Goal: Task Accomplishment & Management: Complete application form

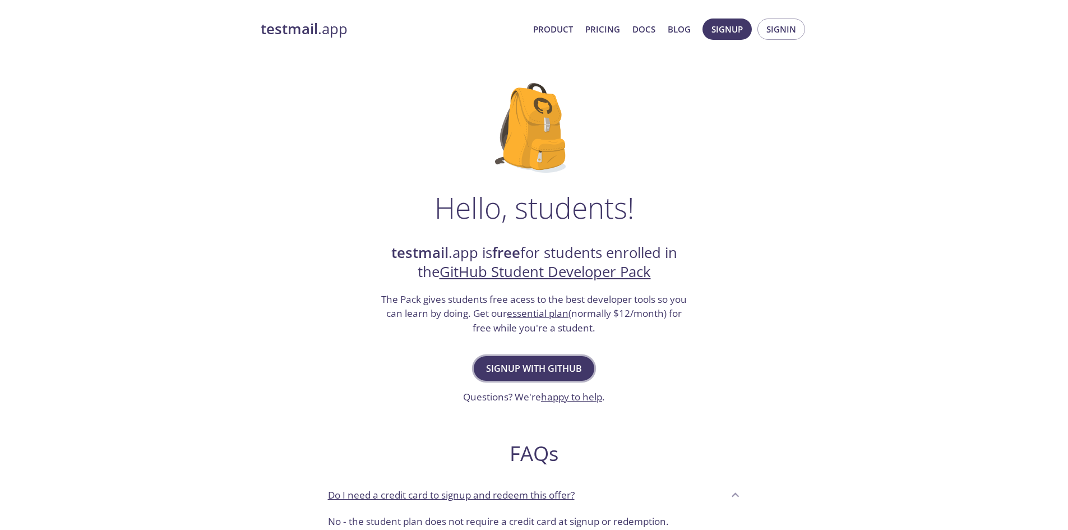
click at [536, 363] on span "Signup with GitHub" at bounding box center [534, 368] width 96 height 16
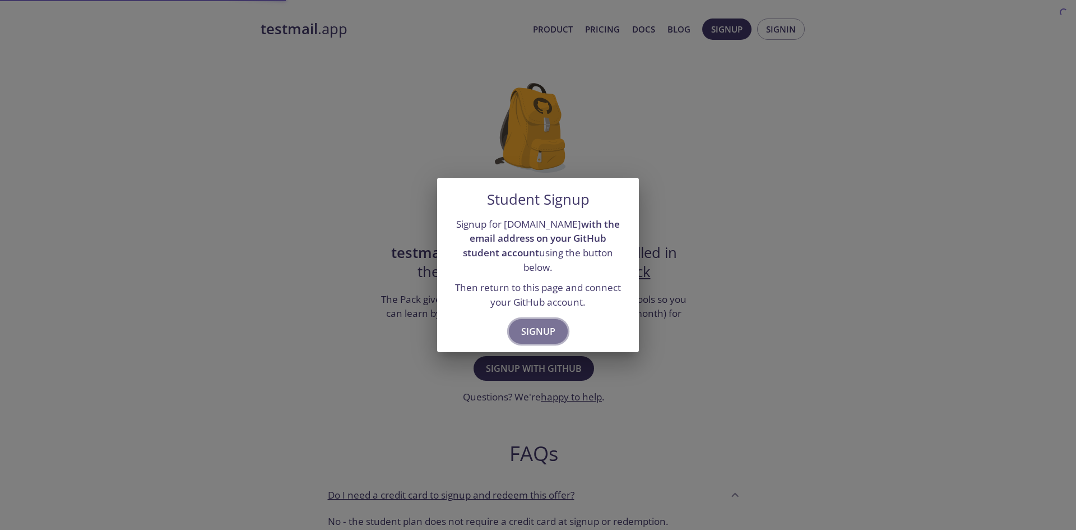
click at [534, 329] on span "Signup" at bounding box center [538, 331] width 34 height 16
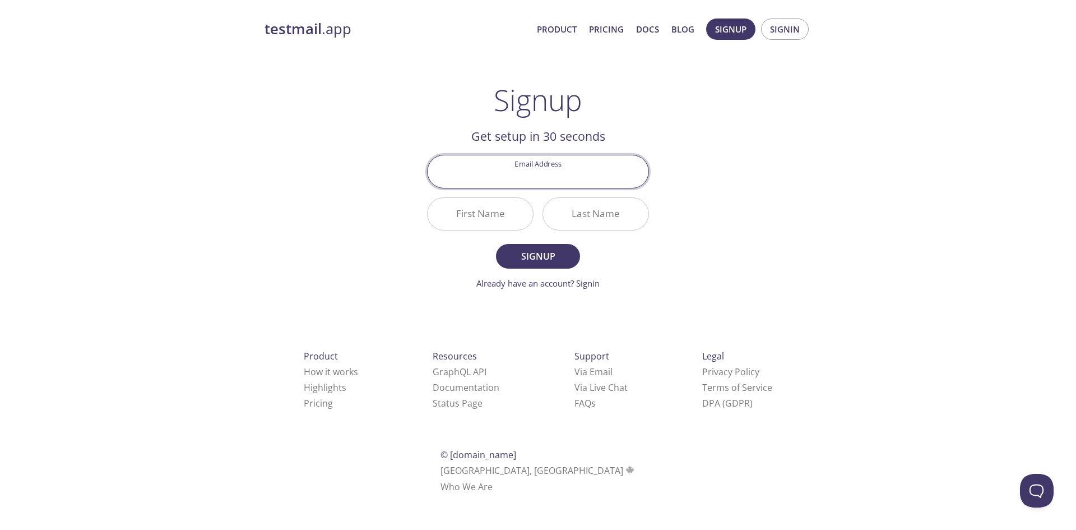
click at [565, 173] on input "Email Address" at bounding box center [538, 171] width 221 height 32
type input "[PERSON_NAME][EMAIL_ADDRESS][DOMAIN_NAME]"
click at [491, 215] on input "First Name" at bounding box center [480, 214] width 105 height 32
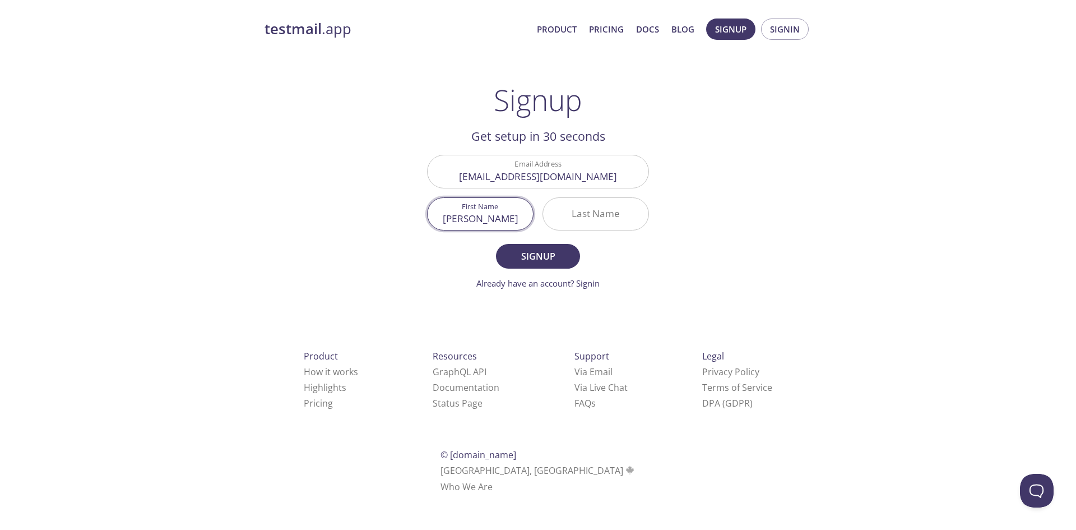
type input "[PERSON_NAME]"
type input "X"
type input "[PERSON_NAME]"
click at [496, 244] on button "Signup" at bounding box center [538, 256] width 84 height 25
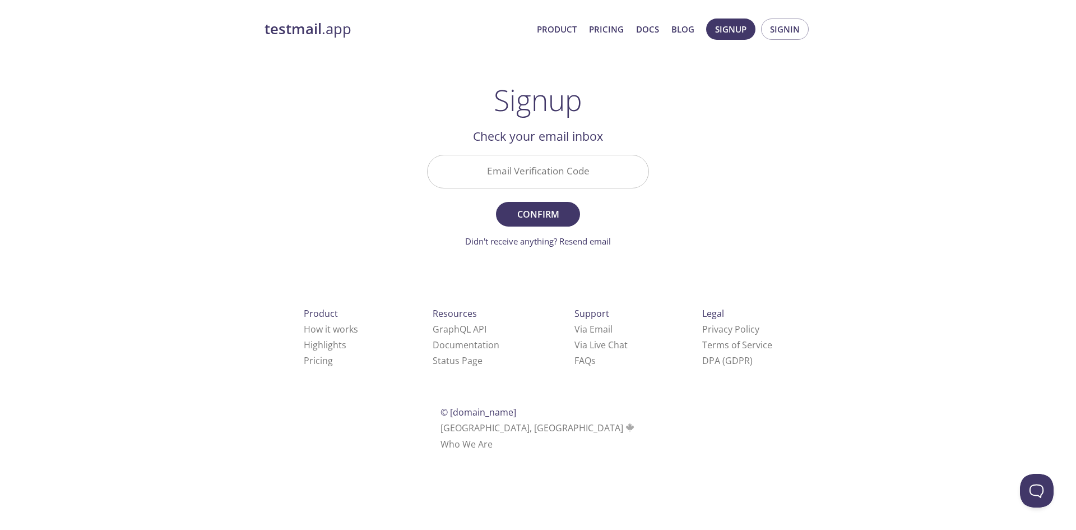
click at [523, 169] on input "Email Verification Code" at bounding box center [538, 171] width 221 height 32
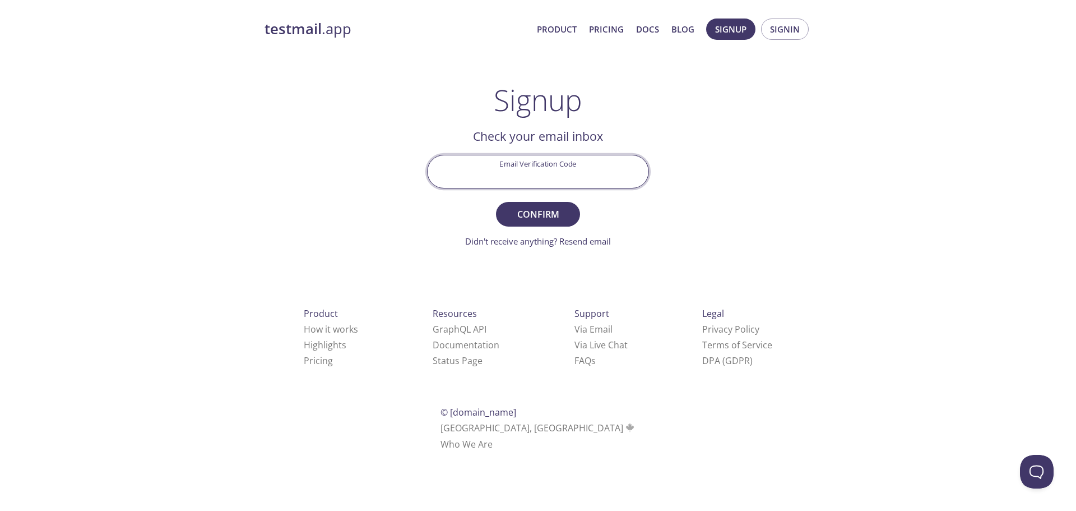
paste input "GZD2172"
type input "GZD2172"
click at [496, 202] on button "Confirm" at bounding box center [538, 214] width 84 height 25
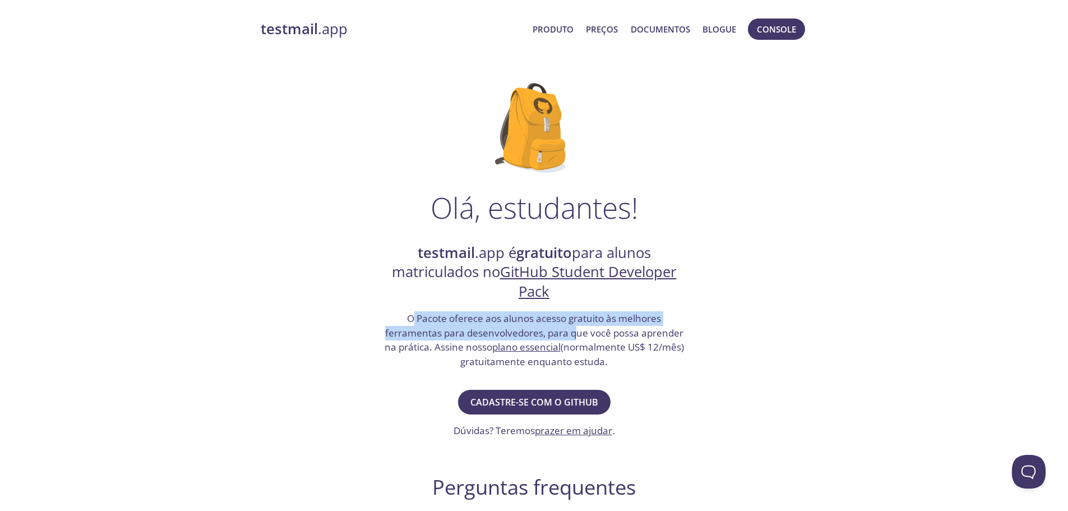
drag, startPoint x: 410, startPoint y: 317, endPoint x: 575, endPoint y: 330, distance: 165.2
click at [575, 330] on font "O Pacote oferece aos alunos acesso gratuito às melhores ferramentas para desenv…" at bounding box center [533, 332] width 299 height 41
click at [566, 400] on font "Cadastre-se com o GitHub" at bounding box center [534, 402] width 128 height 12
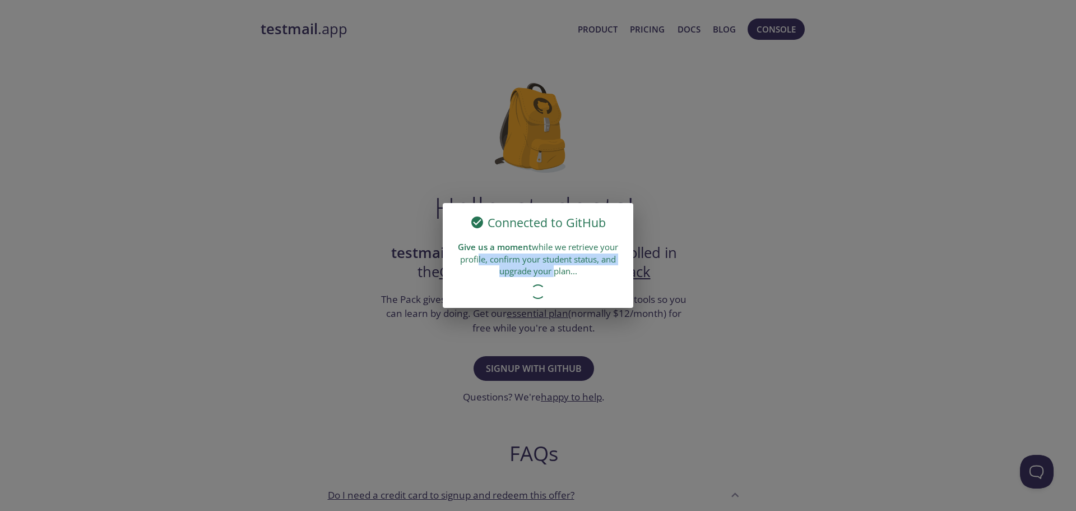
drag, startPoint x: 475, startPoint y: 264, endPoint x: 553, endPoint y: 275, distance: 78.7
click at [553, 275] on div "Give us a moment while we retrieve your profile, confirm your student status, a…" at bounding box center [538, 258] width 191 height 45
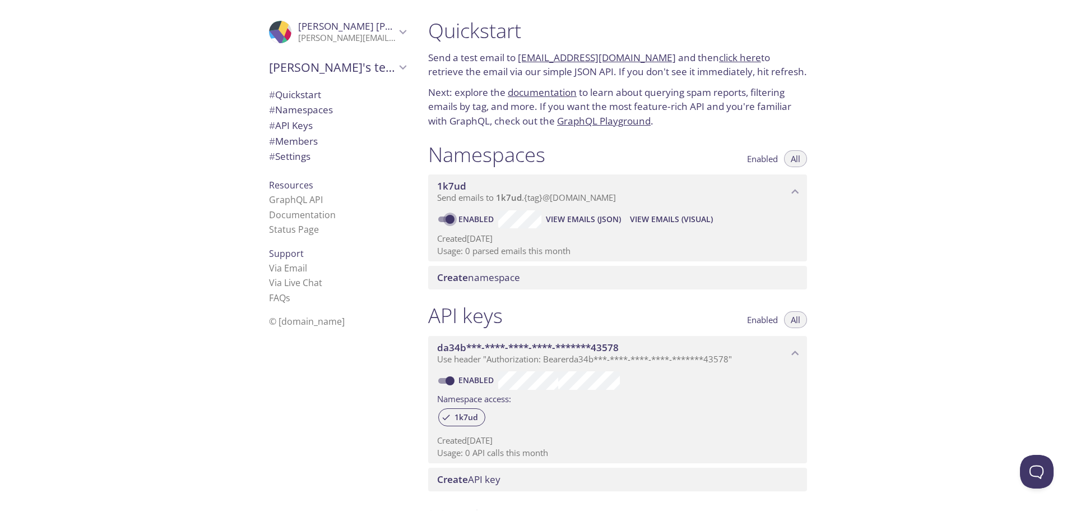
click at [439, 216] on input "Enabled" at bounding box center [450, 218] width 40 height 13
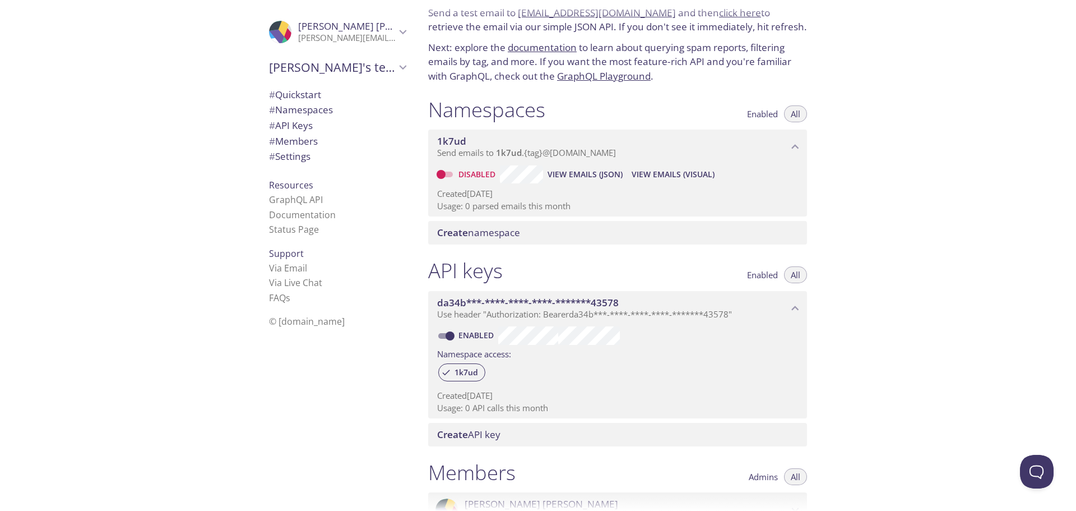
scroll to position [56, 0]
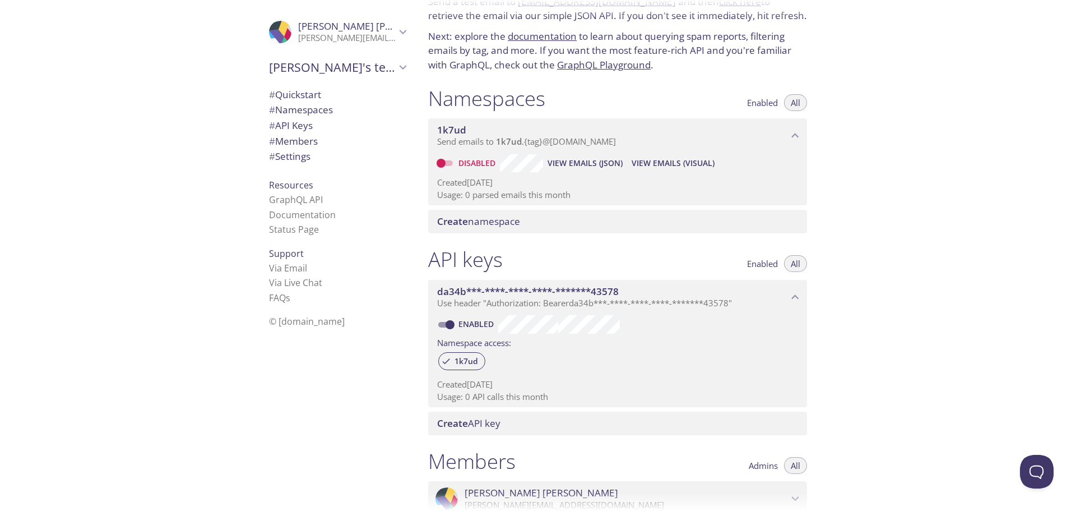
click at [442, 154] on label "Disabled" at bounding box center [465, 163] width 69 height 18
click at [442, 156] on input "Disabled" at bounding box center [441, 162] width 40 height 13
checkbox input "true"
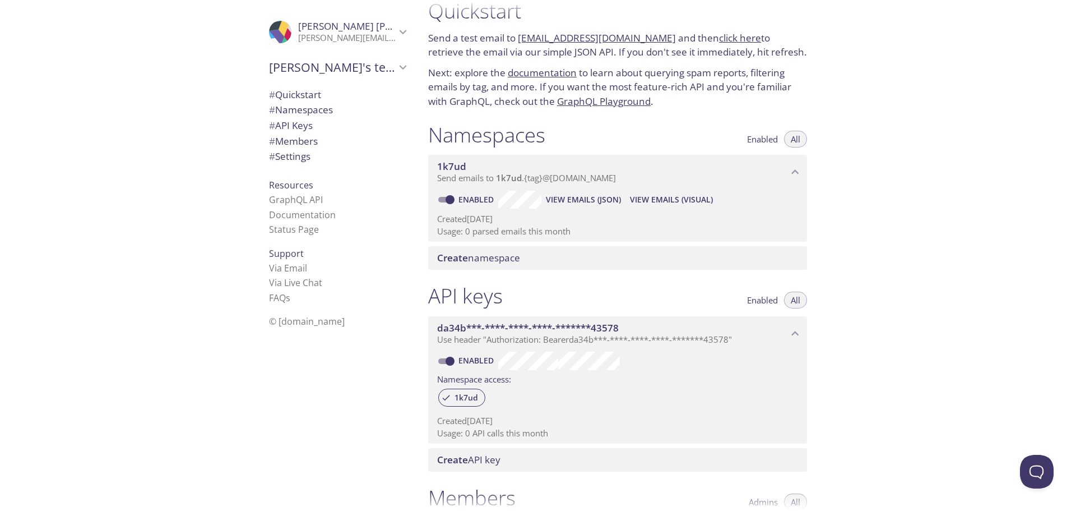
scroll to position [0, 0]
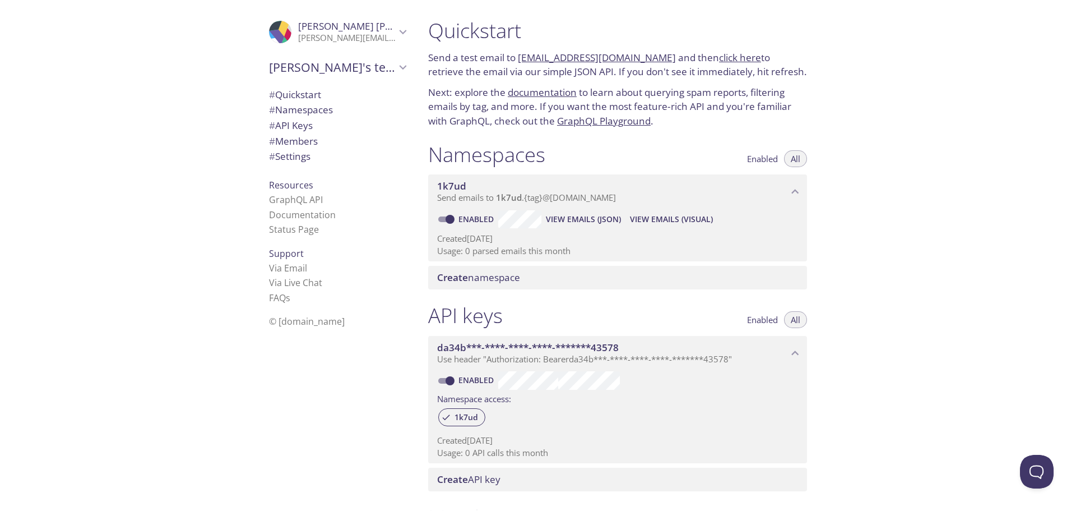
click at [598, 64] on p "Send a test email to [EMAIL_ADDRESS][DOMAIN_NAME] and then click here to retrie…" at bounding box center [617, 64] width 379 height 29
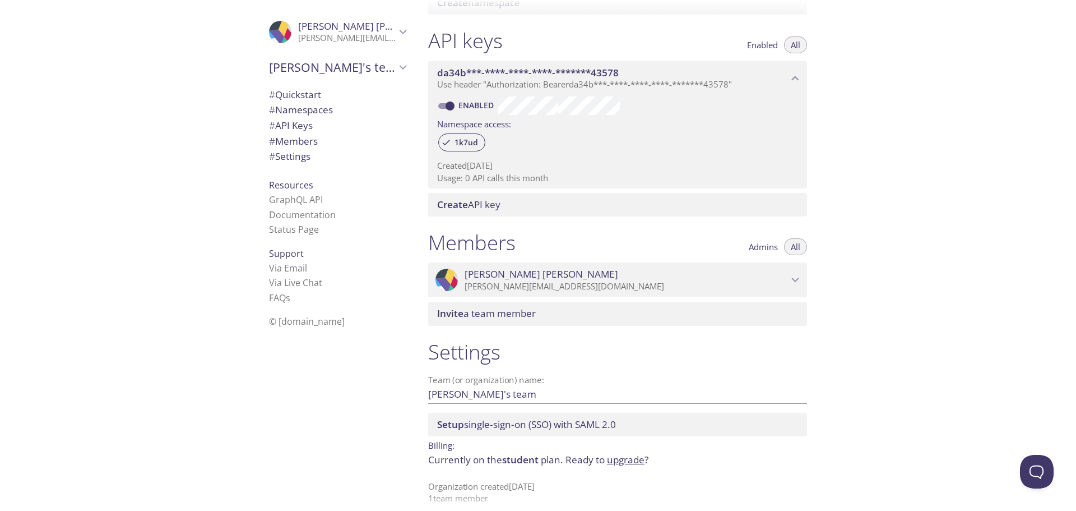
scroll to position [286, 0]
